Goal: Transaction & Acquisition: Purchase product/service

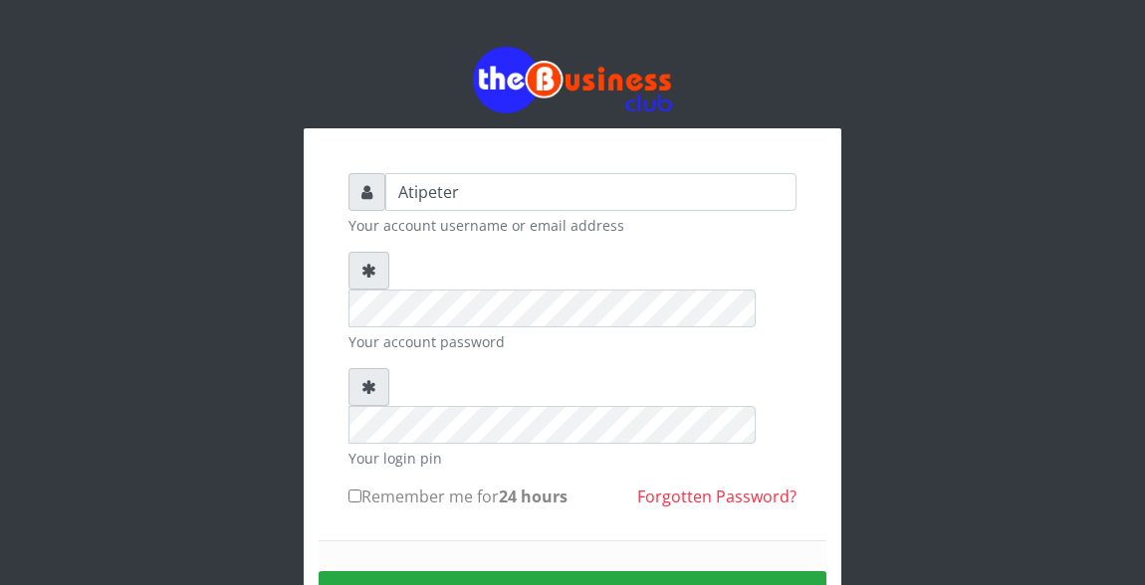
type input "Atipeter"
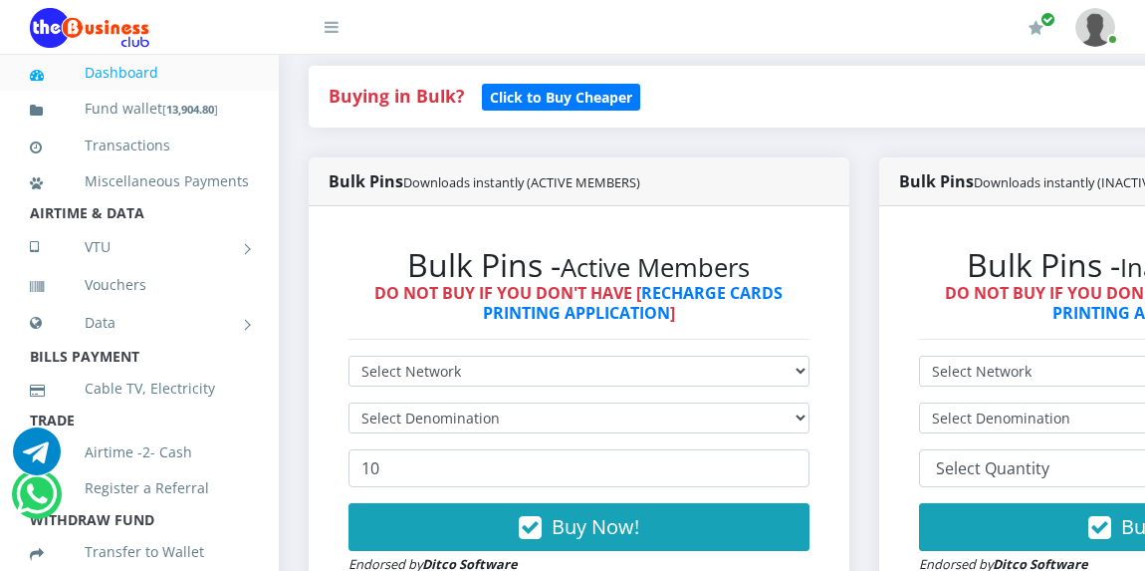
scroll to position [438, 0]
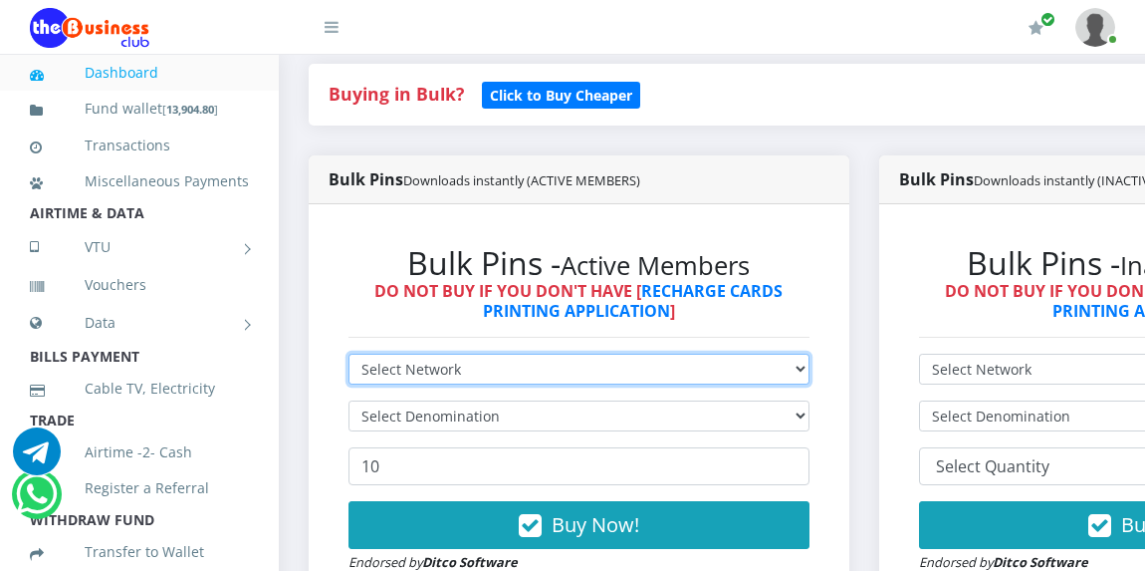
click at [408, 370] on select "Select Network MTN Globacom 9Mobile Airtel" at bounding box center [578, 368] width 461 height 31
select select "MTN"
click at [348, 356] on select "Select Network MTN Globacom 9Mobile Airtel" at bounding box center [578, 368] width 461 height 31
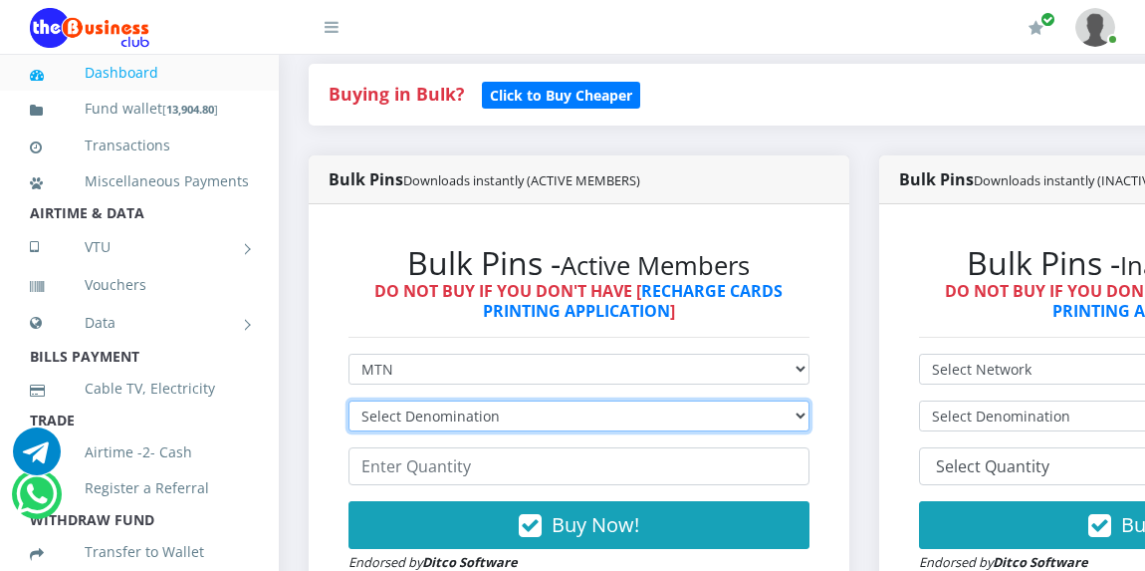
click at [449, 413] on select "Select Denomination MTN NGN100 - ₦96.94 MTN NGN200 - ₦193.88 MTN NGN400 - ₦387.…" at bounding box center [578, 415] width 461 height 31
select select "193.88-200"
click at [348, 403] on select "Select Denomination MTN NGN100 - ₦96.94 MTN NGN200 - ₦193.88 MTN NGN400 - ₦387.…" at bounding box center [578, 415] width 461 height 31
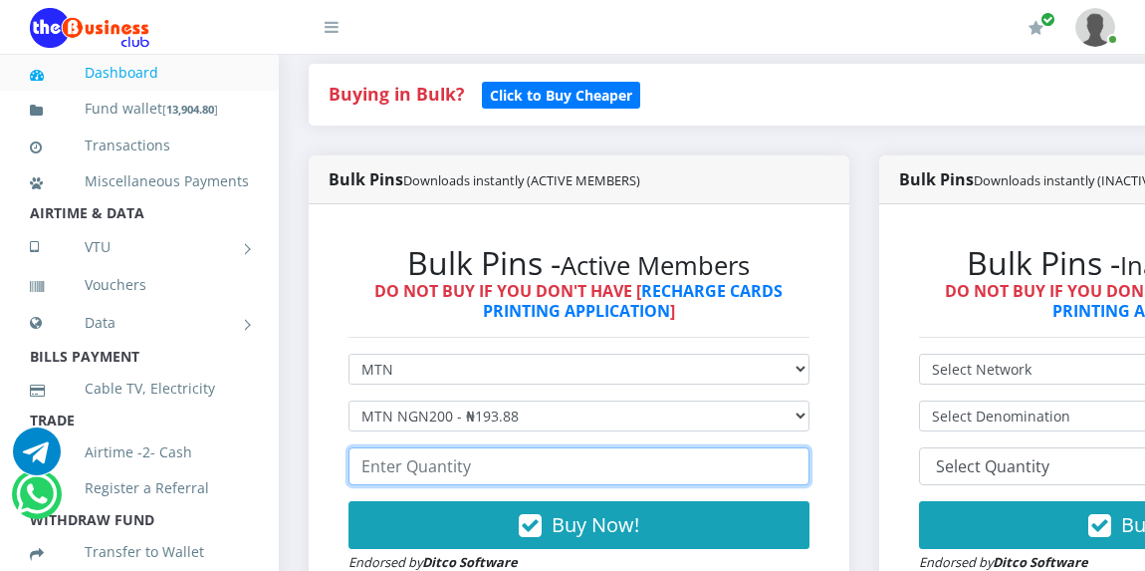
click at [434, 468] on input "number" at bounding box center [578, 466] width 461 height 38
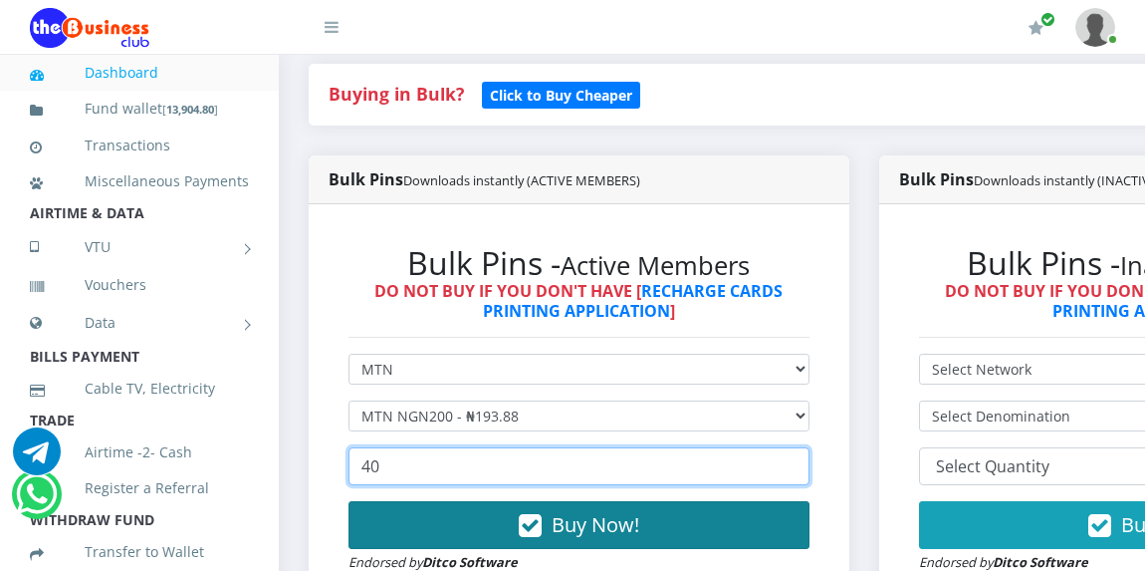
type input "40"
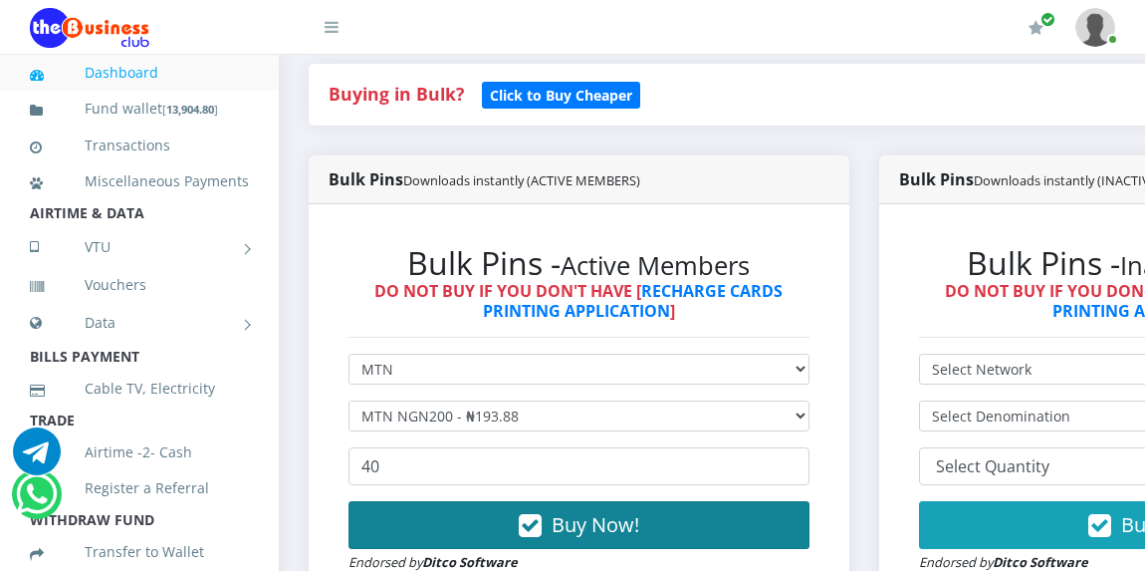
click at [595, 523] on span "Buy Now!" at bounding box center [596, 524] width 88 height 27
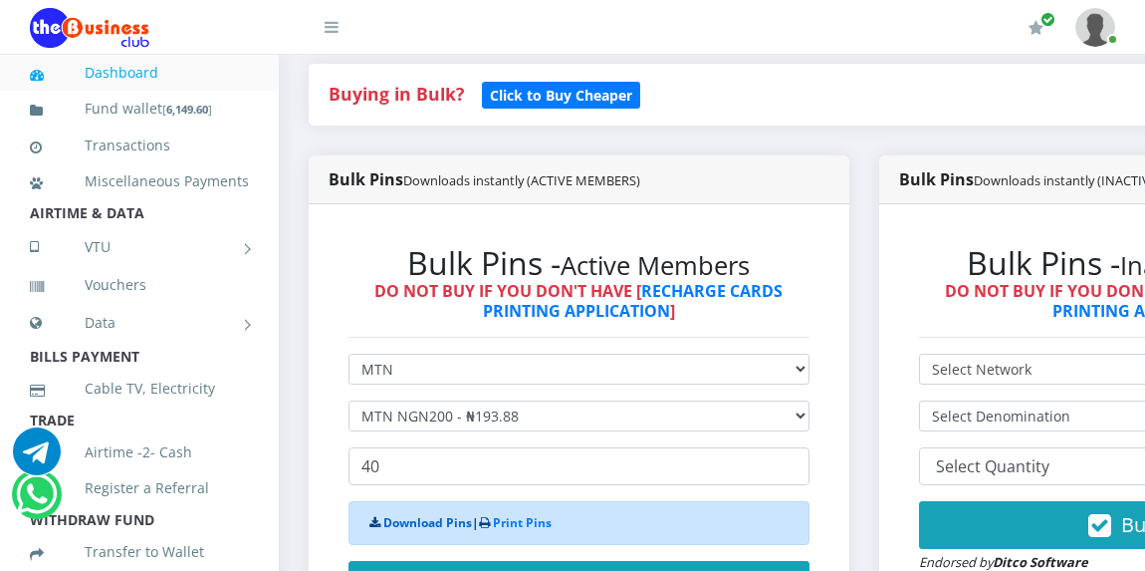
click at [404, 526] on link "Download Pins" at bounding box center [427, 522] width 89 height 17
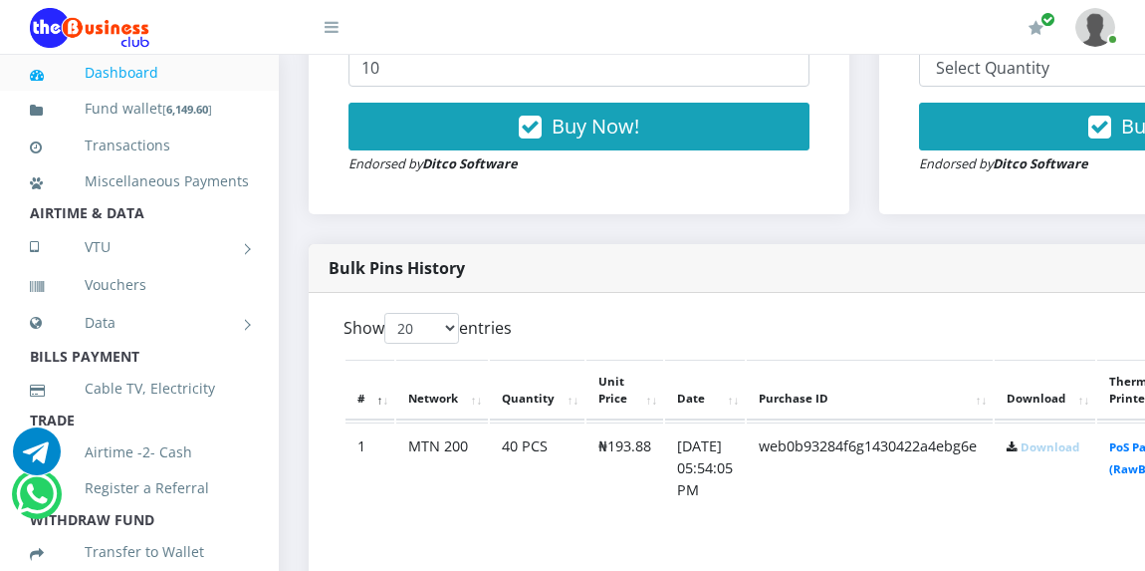
scroll to position [876, 0]
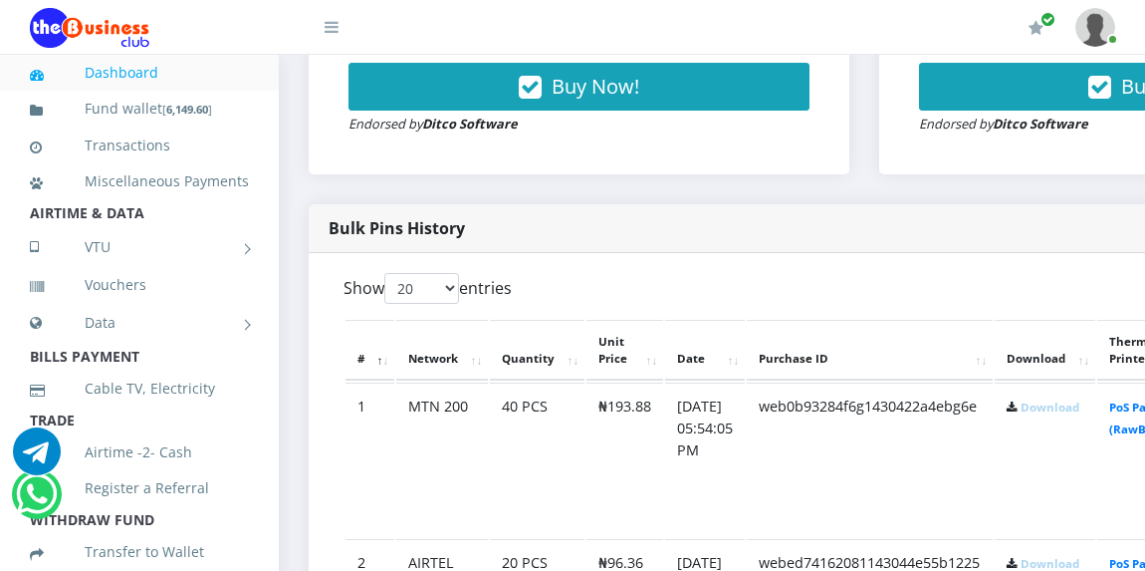
click at [1079, 404] on link "Download" at bounding box center [1050, 406] width 59 height 15
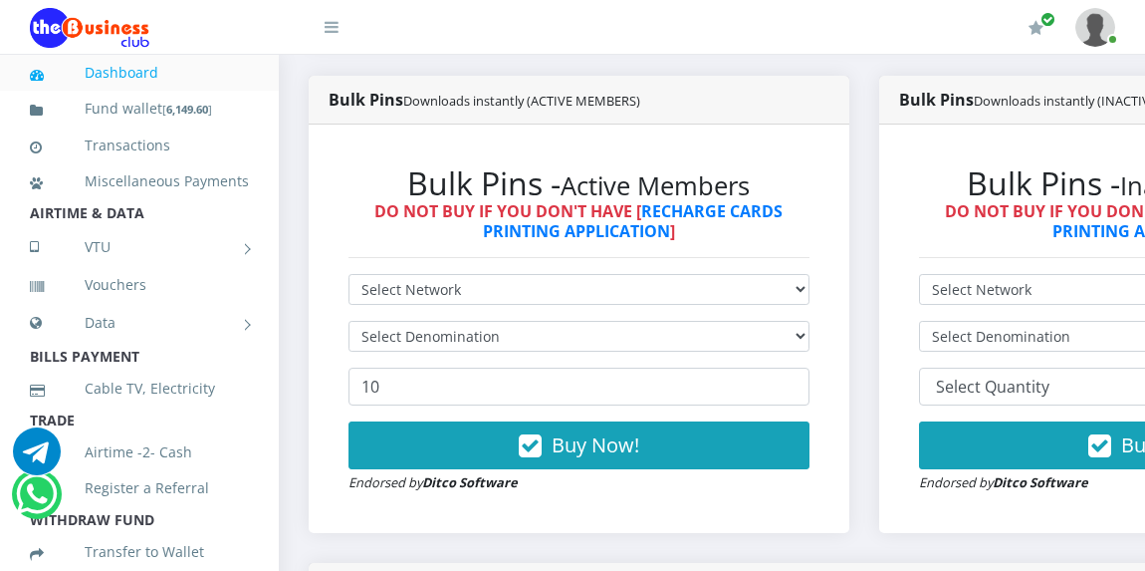
scroll to position [478, 0]
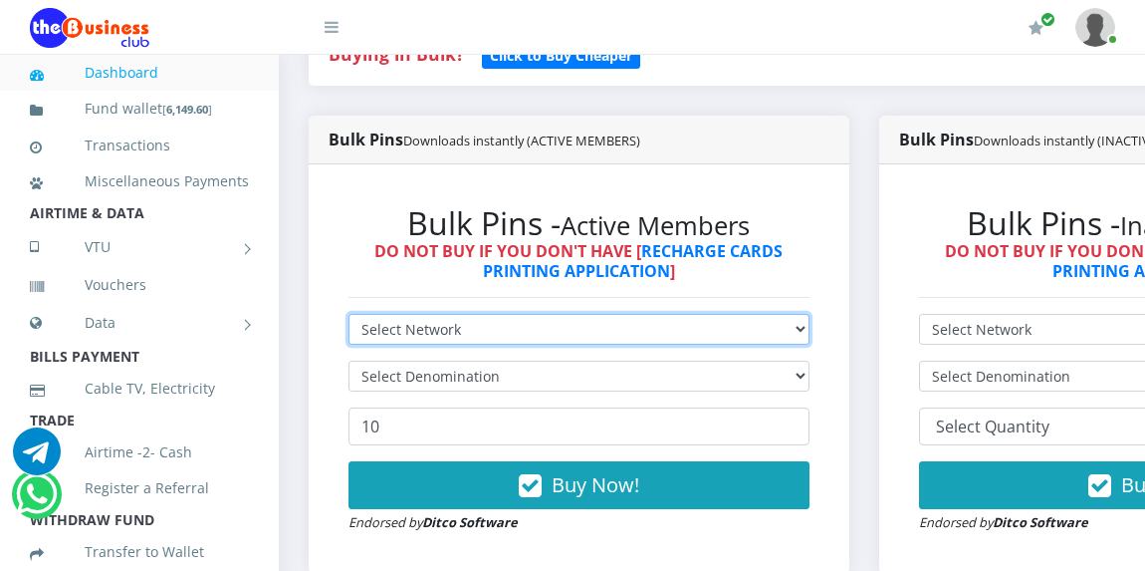
click at [379, 326] on select "Select Network MTN Globacom 9Mobile Airtel" at bounding box center [578, 329] width 461 height 31
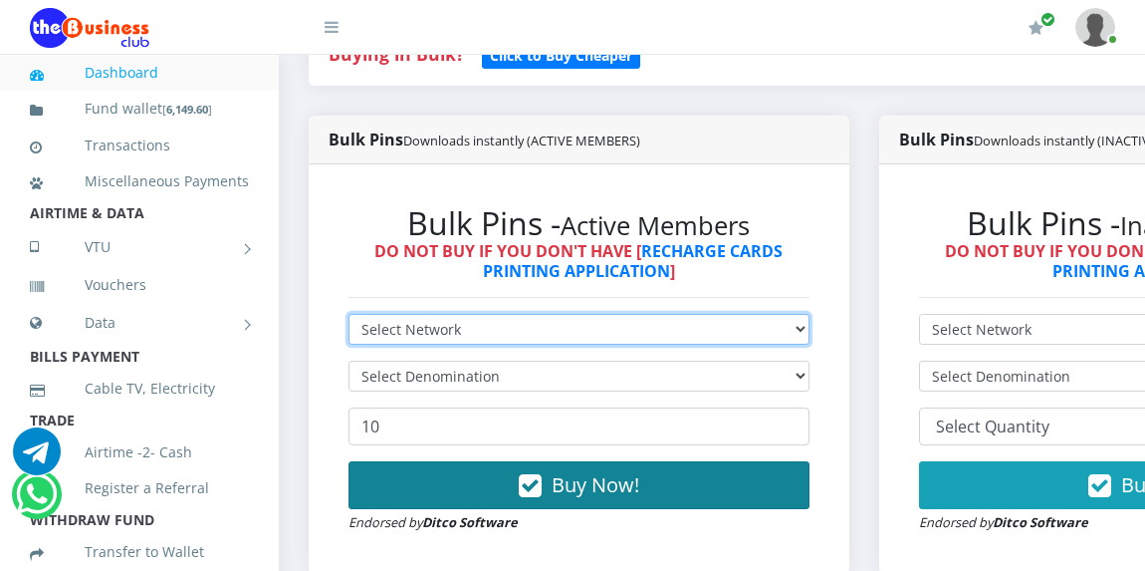
select select "Airtel"
click at [348, 317] on select "Select Network MTN Globacom 9Mobile Airtel" at bounding box center [578, 329] width 461 height 31
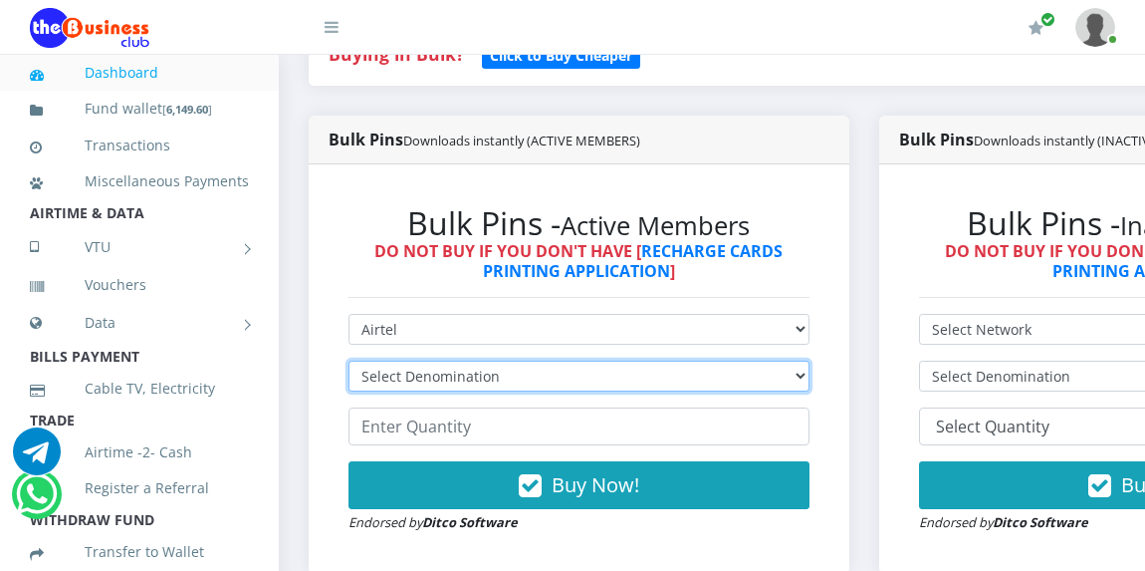
click at [424, 378] on select "Select Denomination Airtel NGN100 - ₦96.36 Airtel NGN200 - ₦192.72 Airtel NGN50…" at bounding box center [578, 375] width 461 height 31
select select "192.72-200"
click at [348, 363] on select "Select Denomination Airtel NGN100 - ₦96.36 Airtel NGN200 - ₦192.72 Airtel NGN50…" at bounding box center [578, 375] width 461 height 31
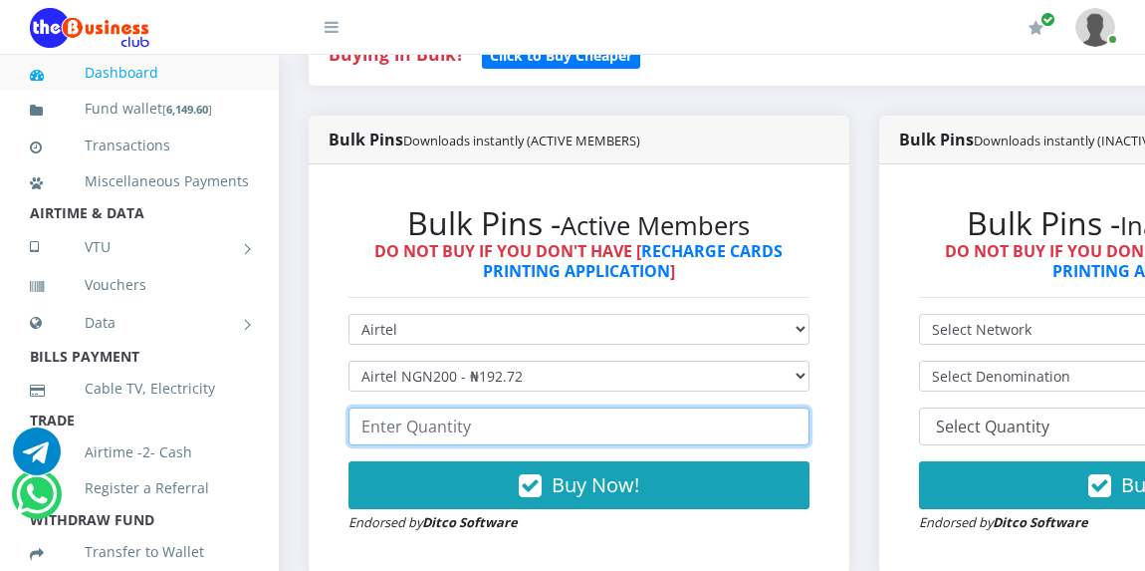
click at [434, 434] on input "number" at bounding box center [578, 426] width 461 height 38
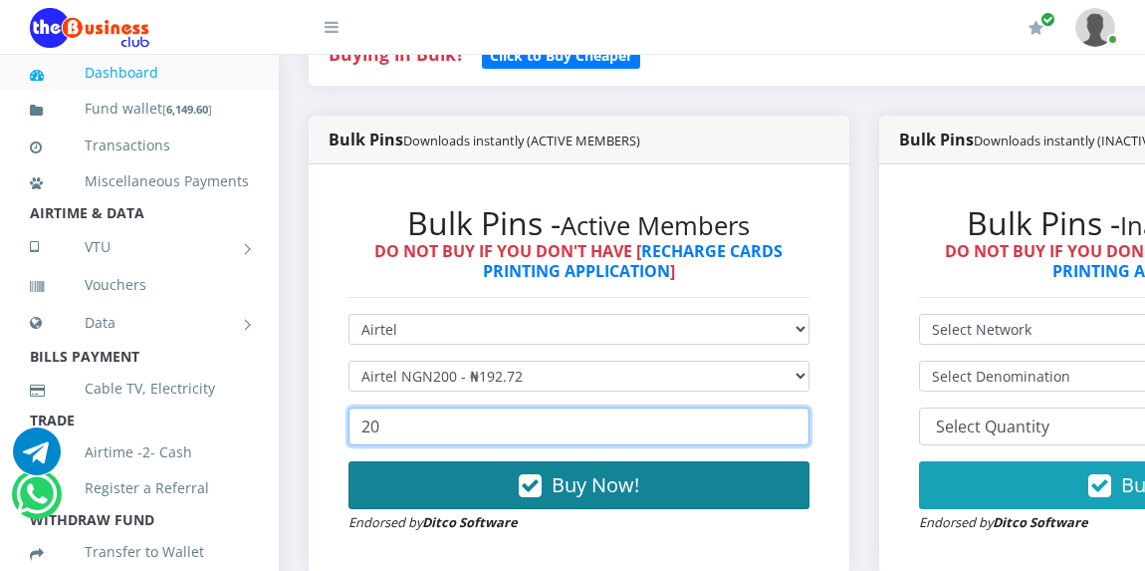
type input "20"
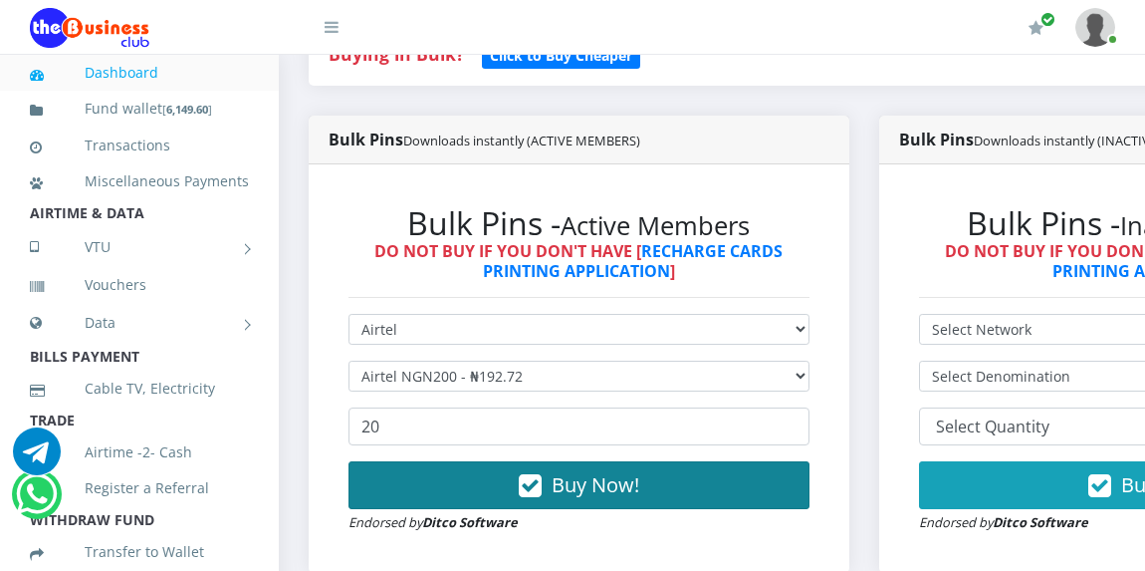
click at [563, 489] on span "Buy Now!" at bounding box center [596, 484] width 88 height 27
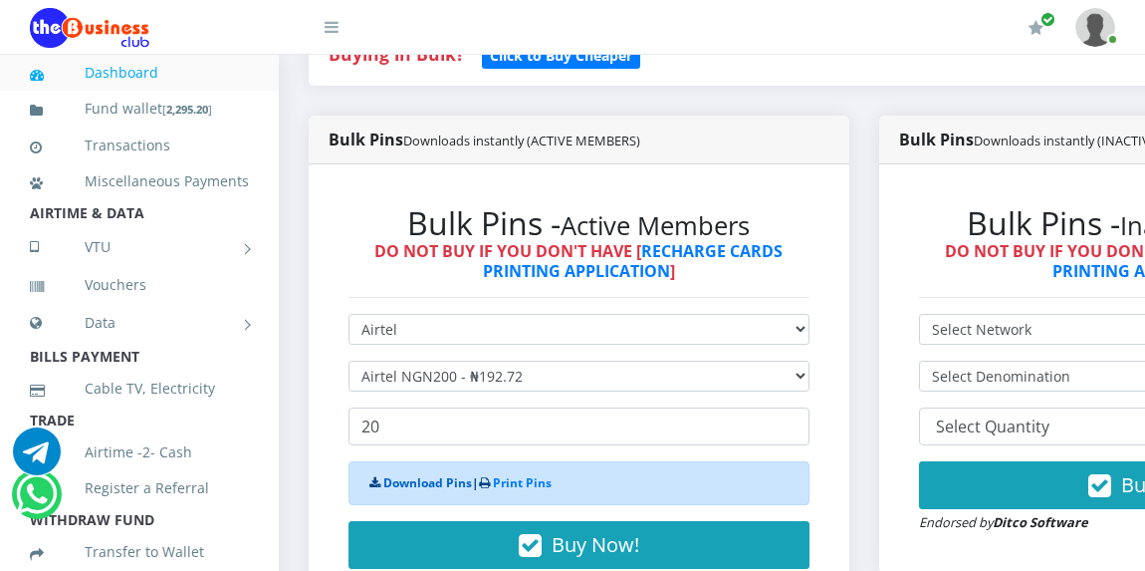
click at [411, 485] on link "Download Pins" at bounding box center [427, 482] width 89 height 17
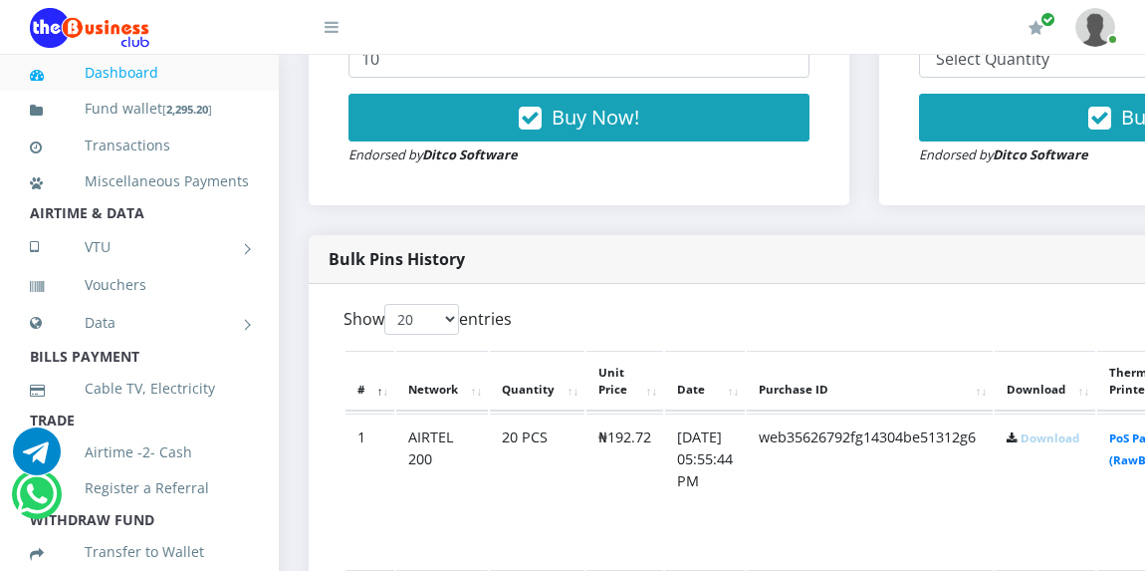
scroll to position [876, 0]
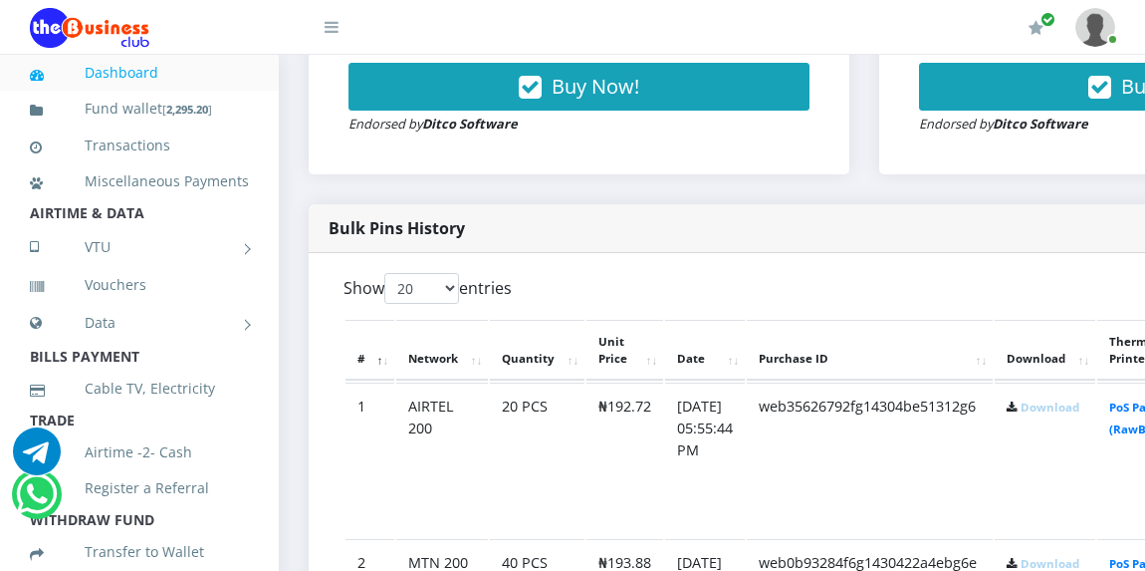
click at [1079, 411] on link "Download" at bounding box center [1050, 406] width 59 height 15
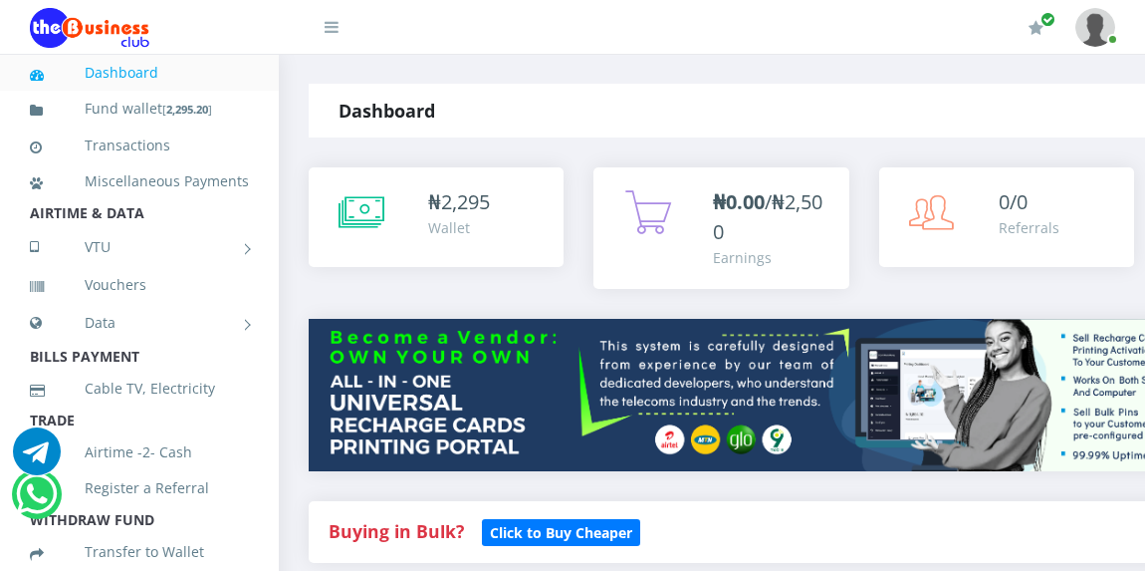
scroll to position [0, 0]
